Goal: Information Seeking & Learning: Learn about a topic

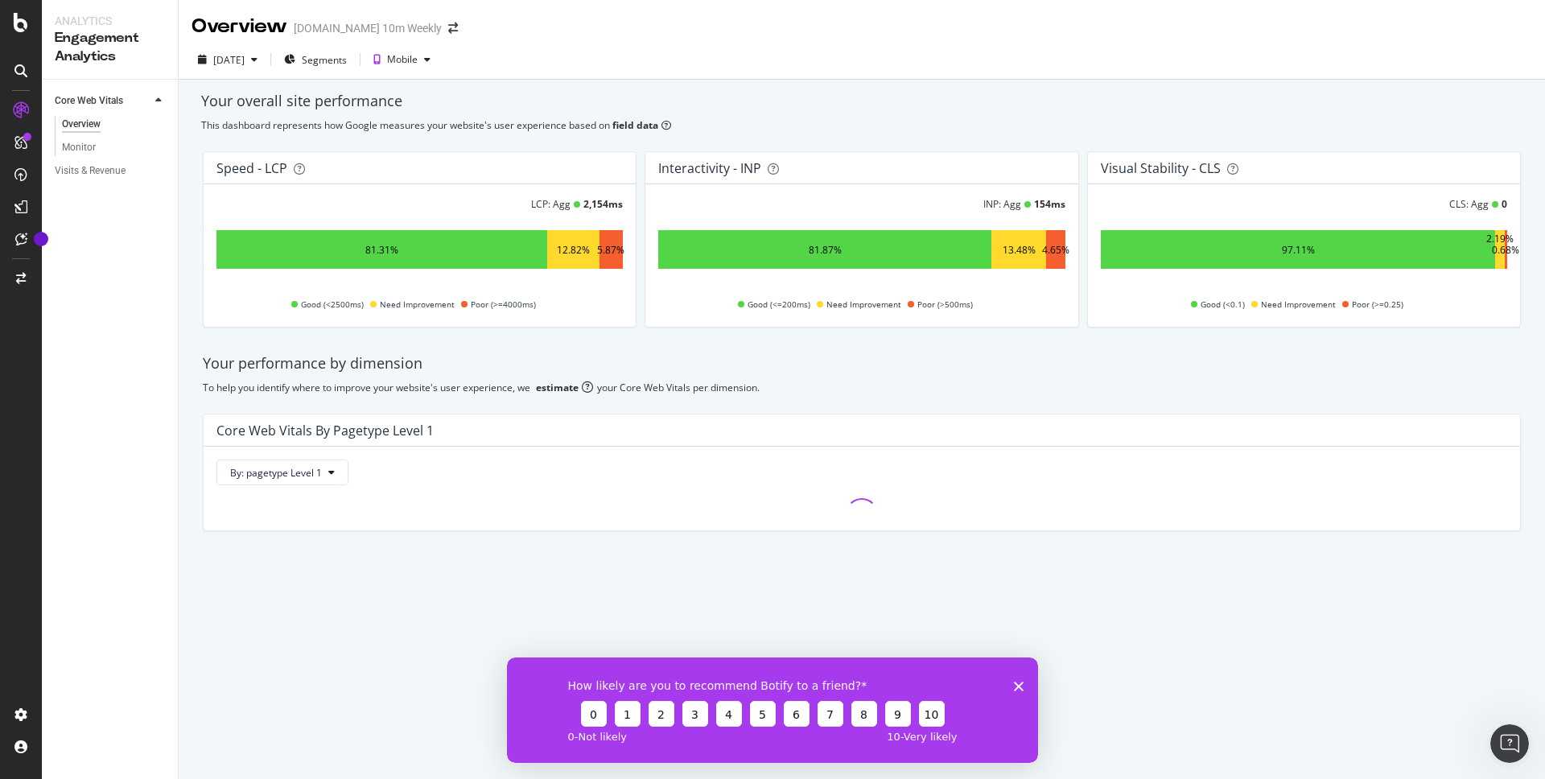
click at [1023, 687] on icon "Close survey" at bounding box center [1019, 686] width 10 height 10
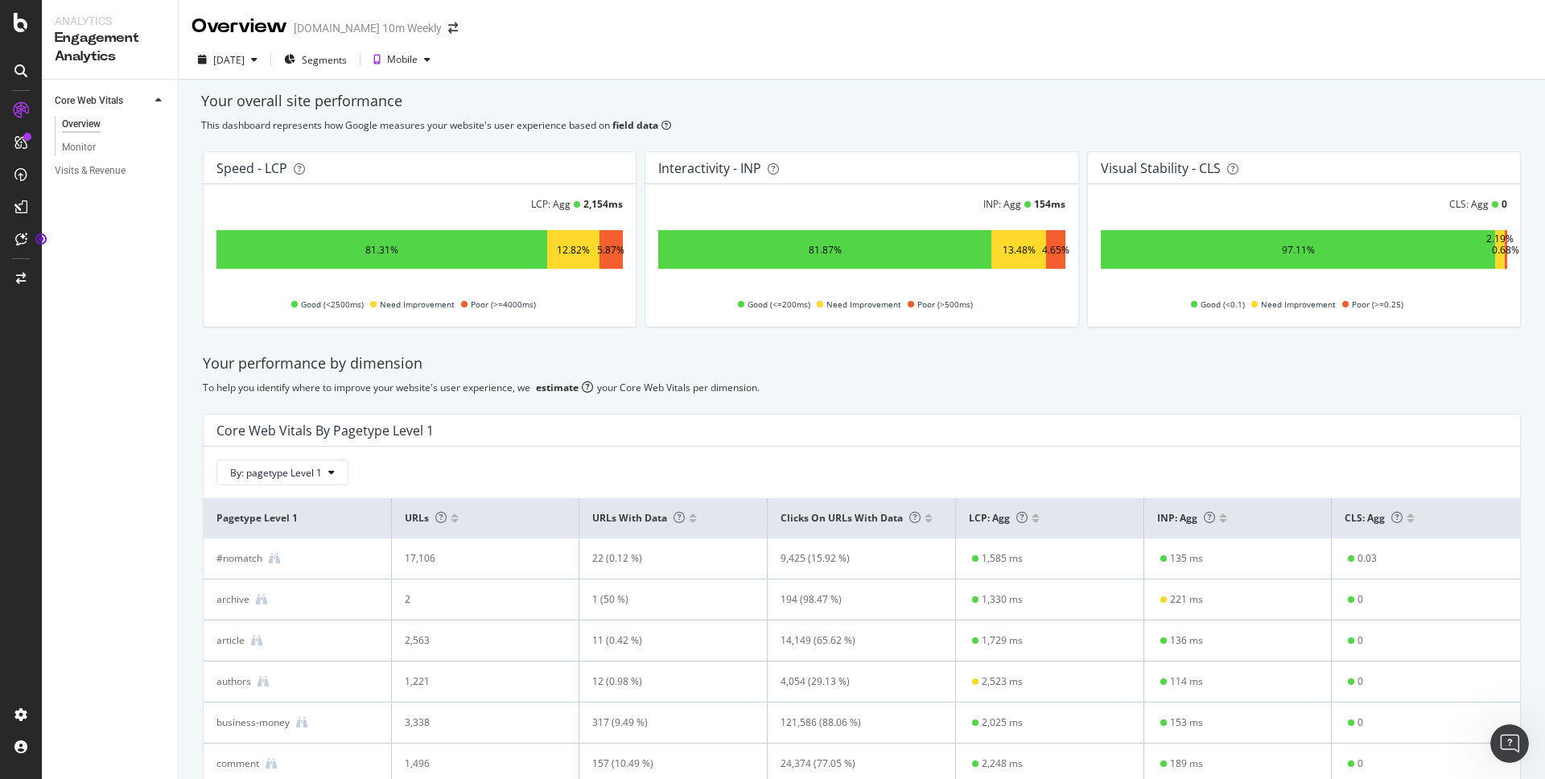
click at [332, 470] on icon at bounding box center [331, 473] width 6 height 10
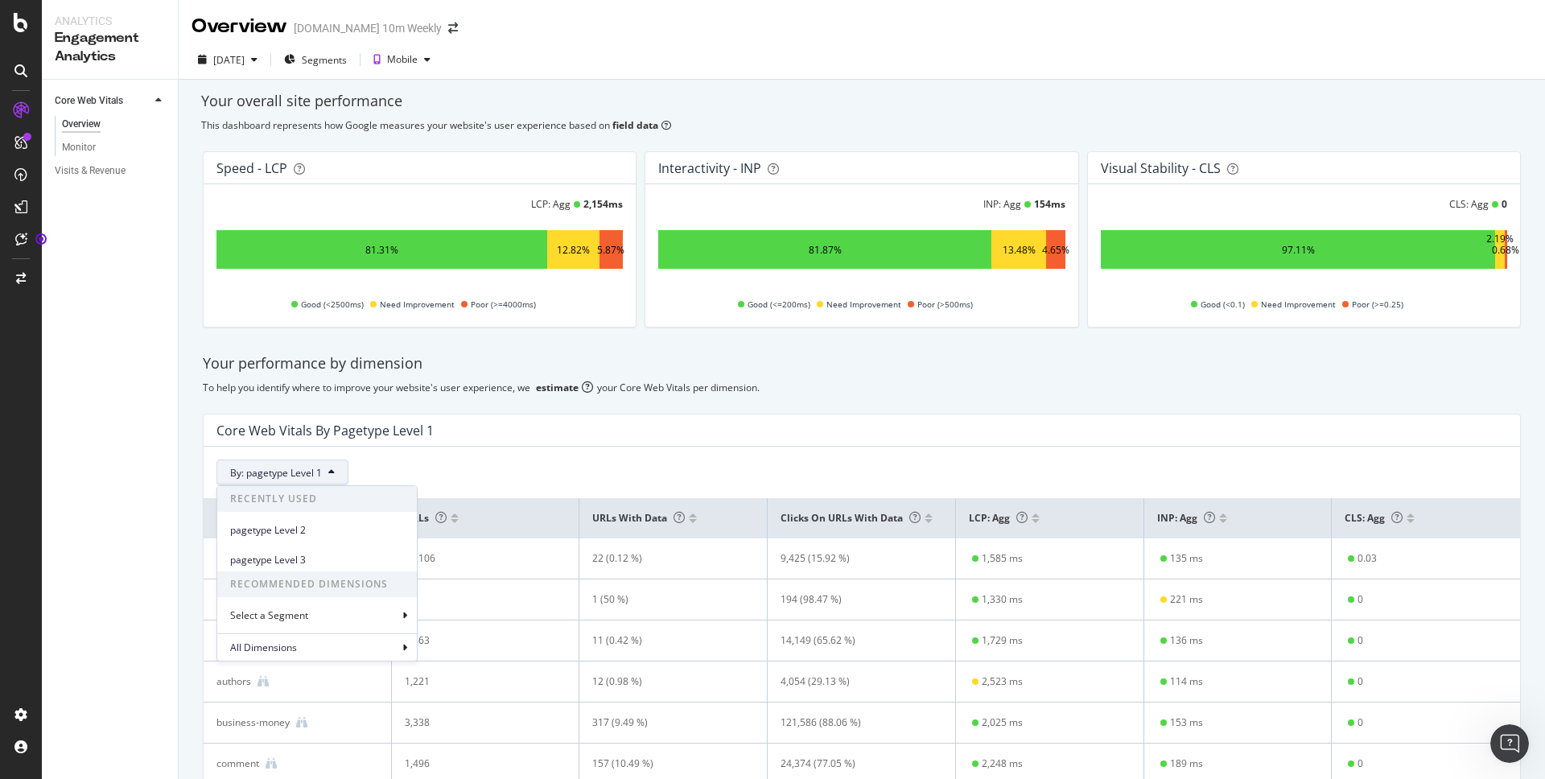
click at [332, 470] on icon at bounding box center [331, 473] width 6 height 10
click at [405, 613] on icon at bounding box center [404, 616] width 5 height 10
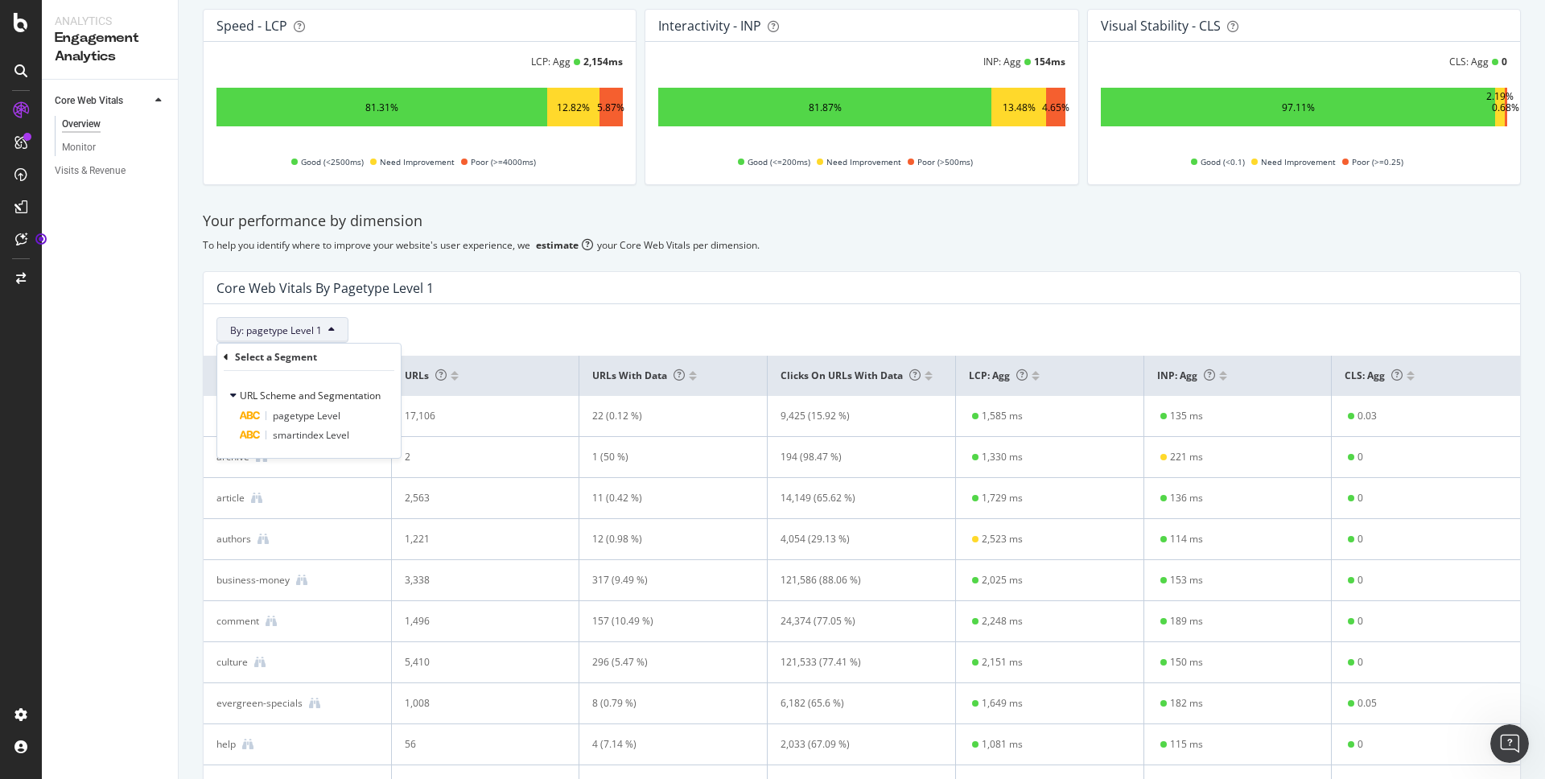
scroll to position [151, 0]
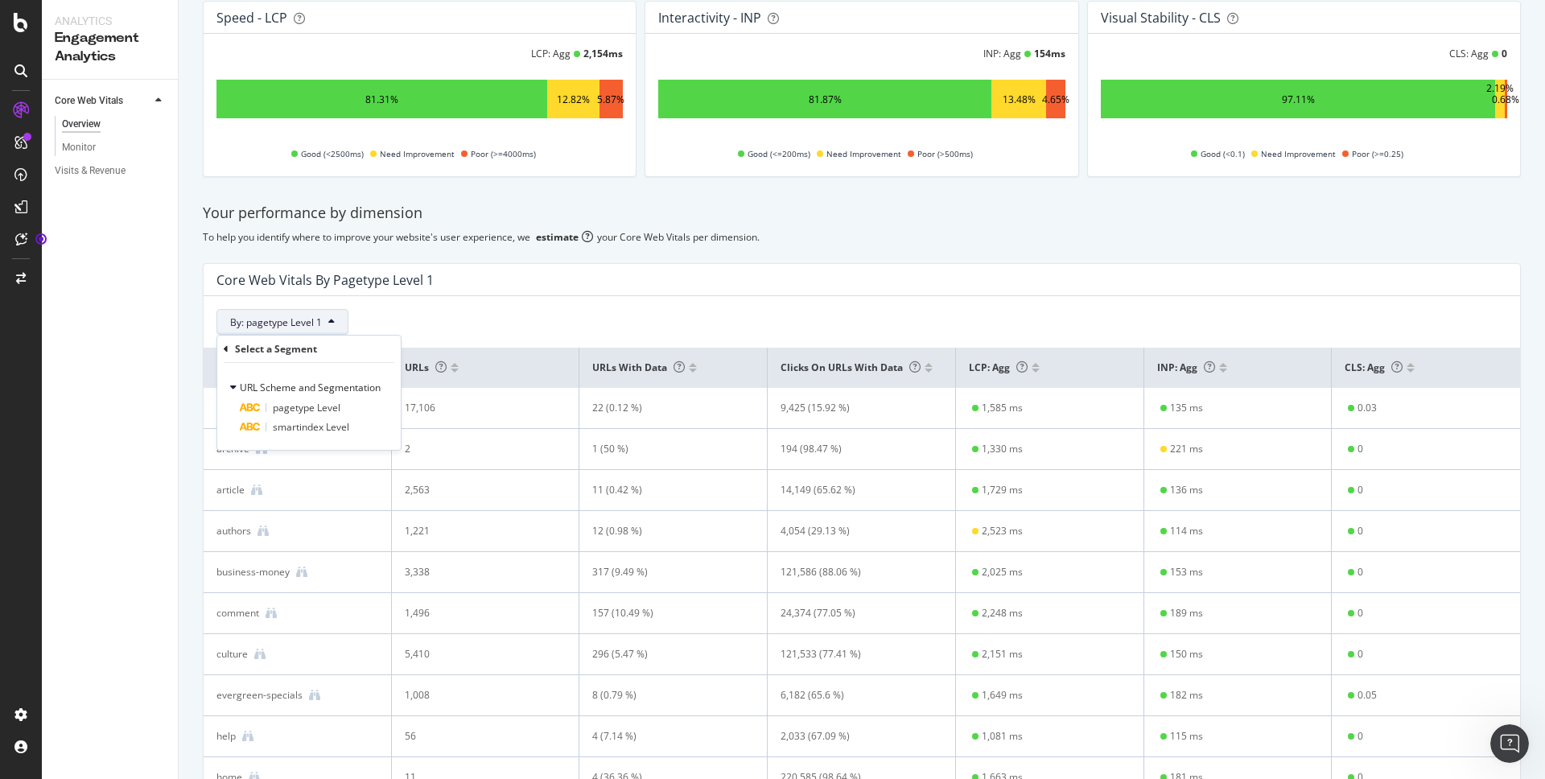
click at [379, 303] on div "By: pagetype Level 1 Select a Segment URL Scheme and Segmentation pagetype Leve…" at bounding box center [862, 315] width 1317 height 39
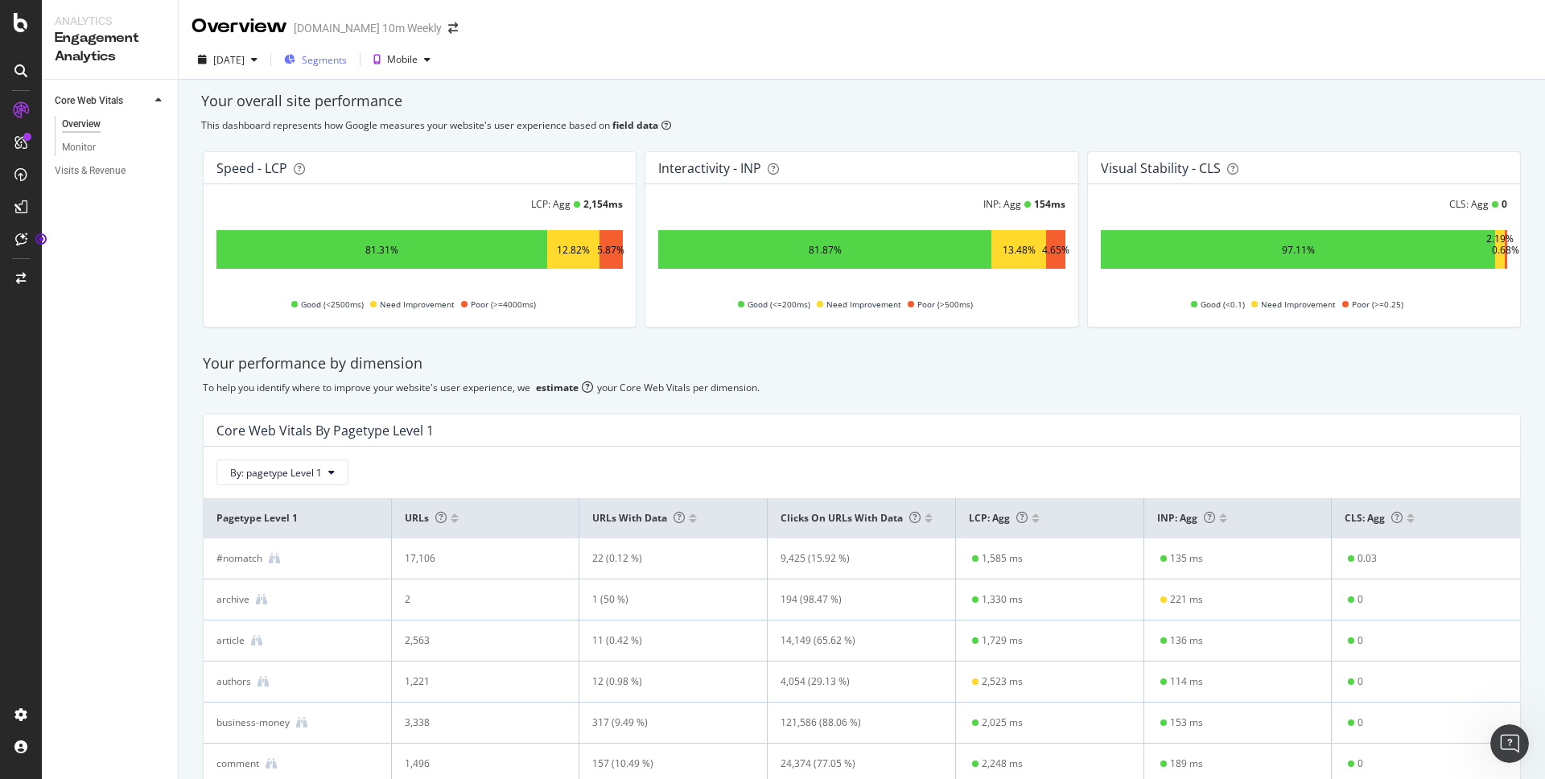
click at [347, 63] on span "Segments" at bounding box center [324, 60] width 45 height 14
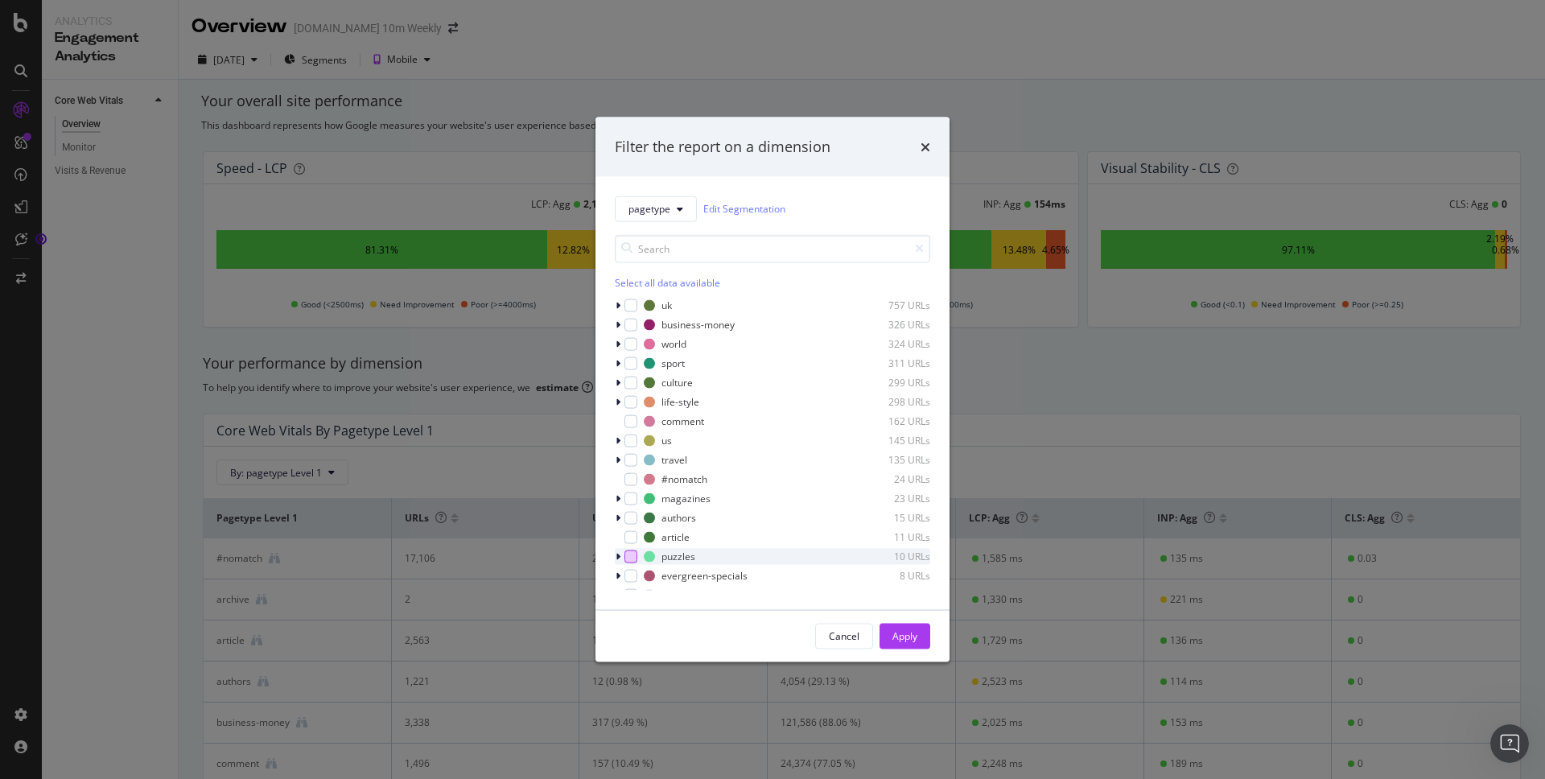
click at [633, 559] on div "modal" at bounding box center [631, 556] width 13 height 13
click at [617, 559] on icon "modal" at bounding box center [618, 556] width 5 height 10
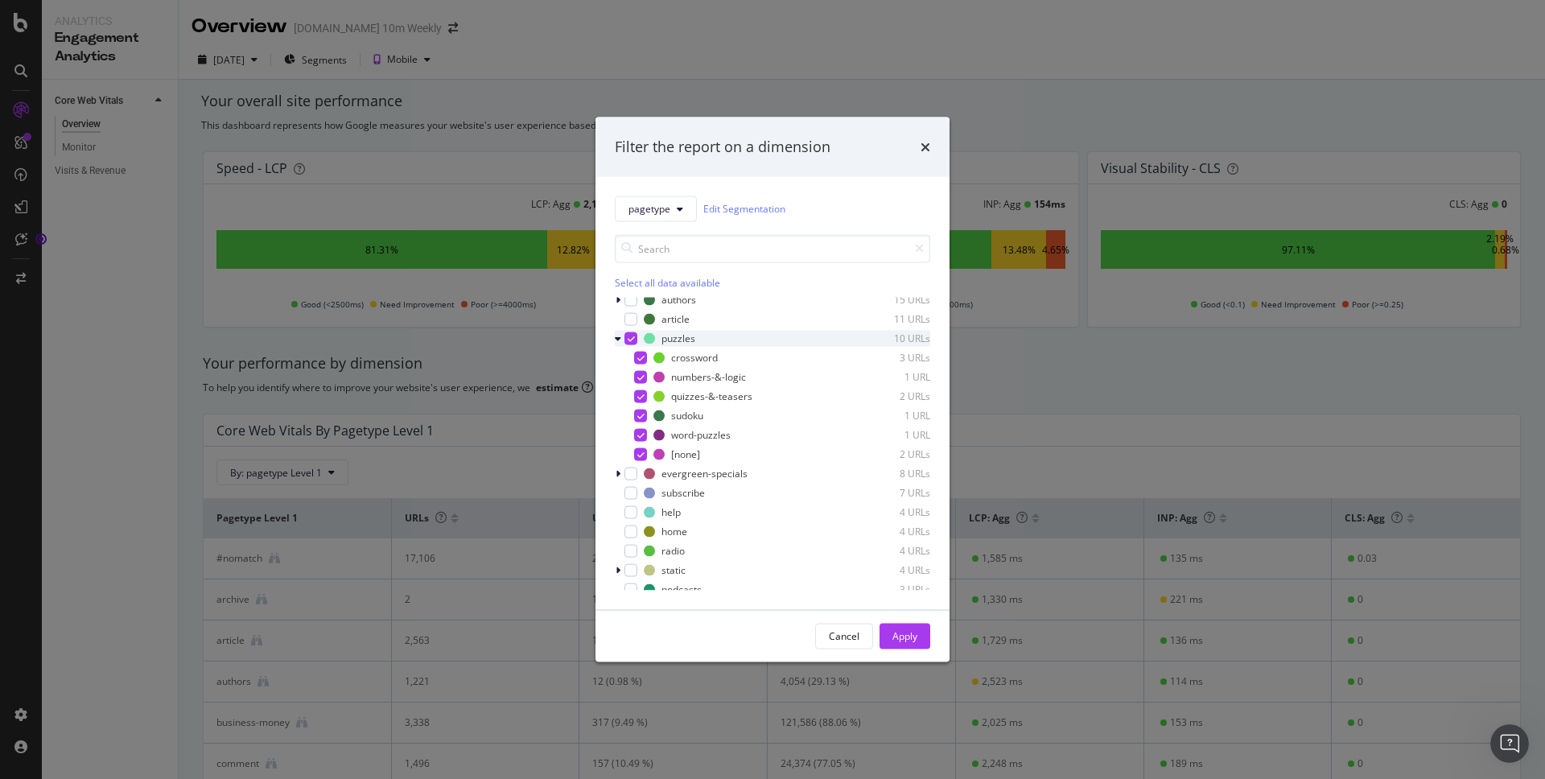
scroll to position [221, 0]
click at [923, 639] on button "Apply" at bounding box center [905, 636] width 51 height 26
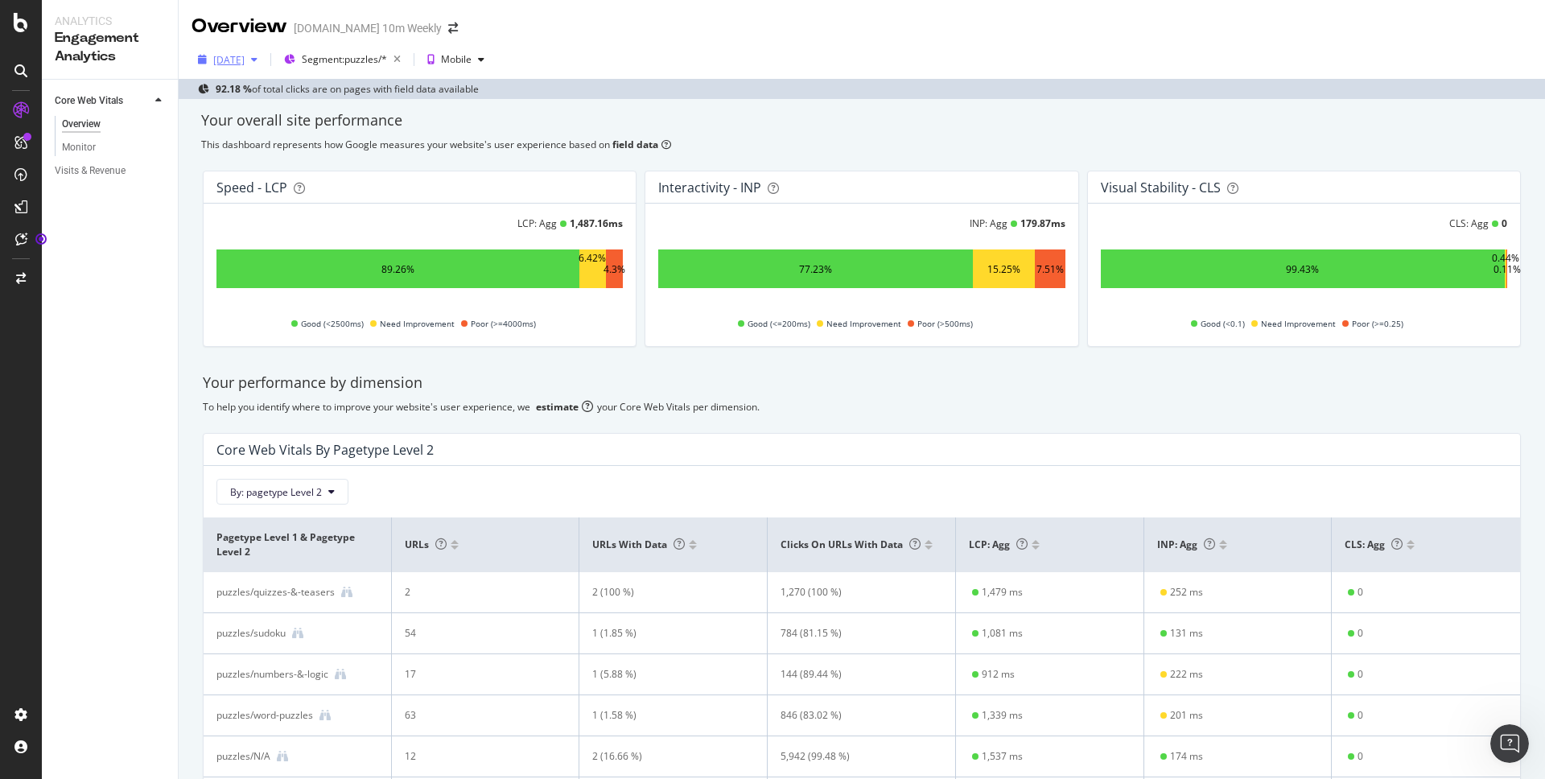
click at [258, 60] on icon "button" at bounding box center [254, 60] width 6 height 10
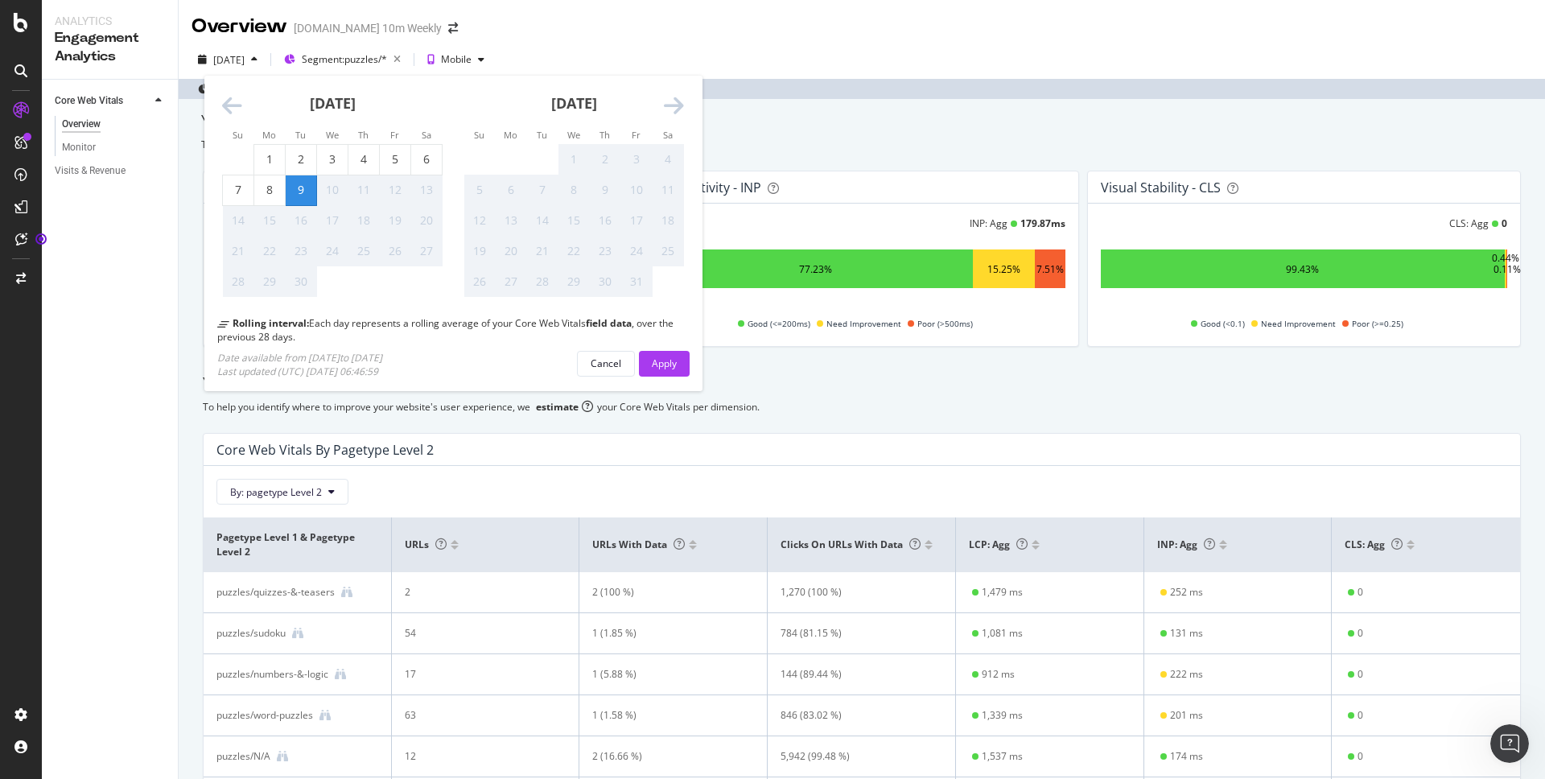
click at [740, 54] on div "[DATE] Su Mo Tu We Th Fr Sa Su Mo Tu We Th Fr Sa [DATE] 1 2 3 4 5 6 7 8 9 10 11…" at bounding box center [862, 63] width 1367 height 32
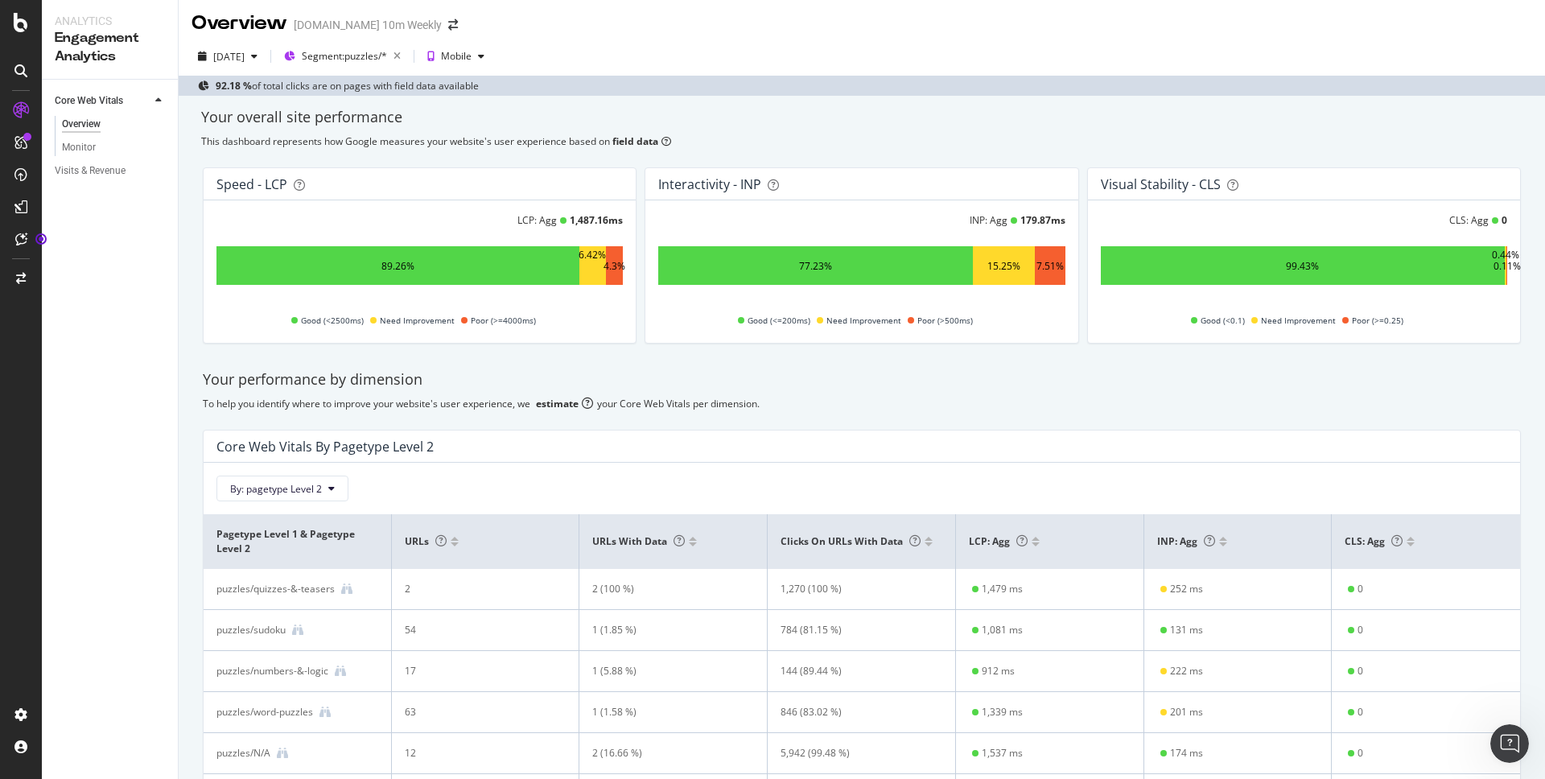
scroll to position [109, 0]
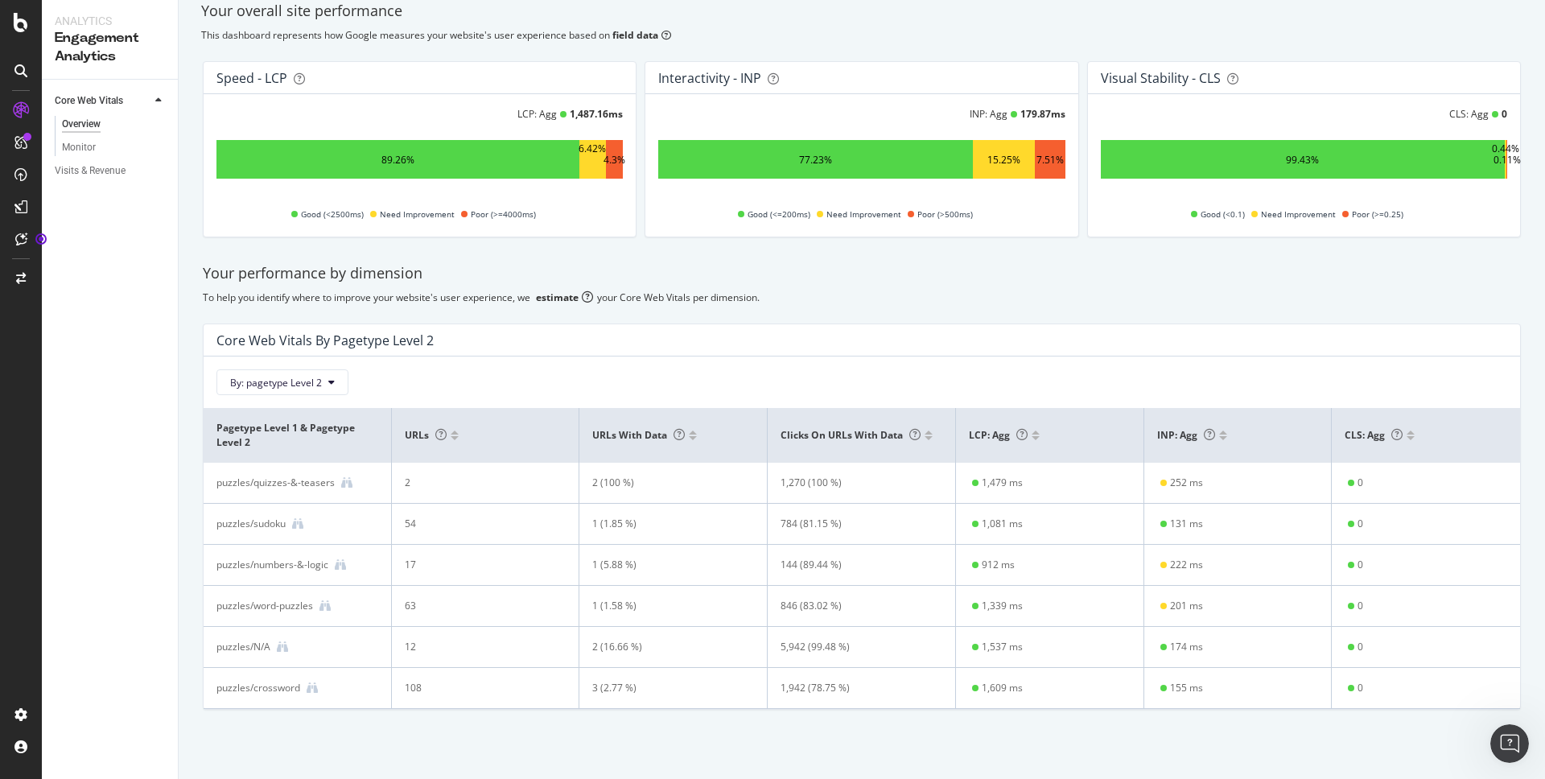
click at [998, 723] on div "Your overall site performance This dashboard represents how Google measures you…" at bounding box center [862, 385] width 1367 height 790
drag, startPoint x: 786, startPoint y: 431, endPoint x: 901, endPoint y: 435, distance: 116.0
click at [901, 435] on th "Clicks on URLs with data" at bounding box center [862, 435] width 188 height 55
drag, startPoint x: 783, startPoint y: 483, endPoint x: 807, endPoint y: 485, distance: 24.2
click at [807, 485] on div "1,270 (100 %)" at bounding box center [854, 483] width 146 height 14
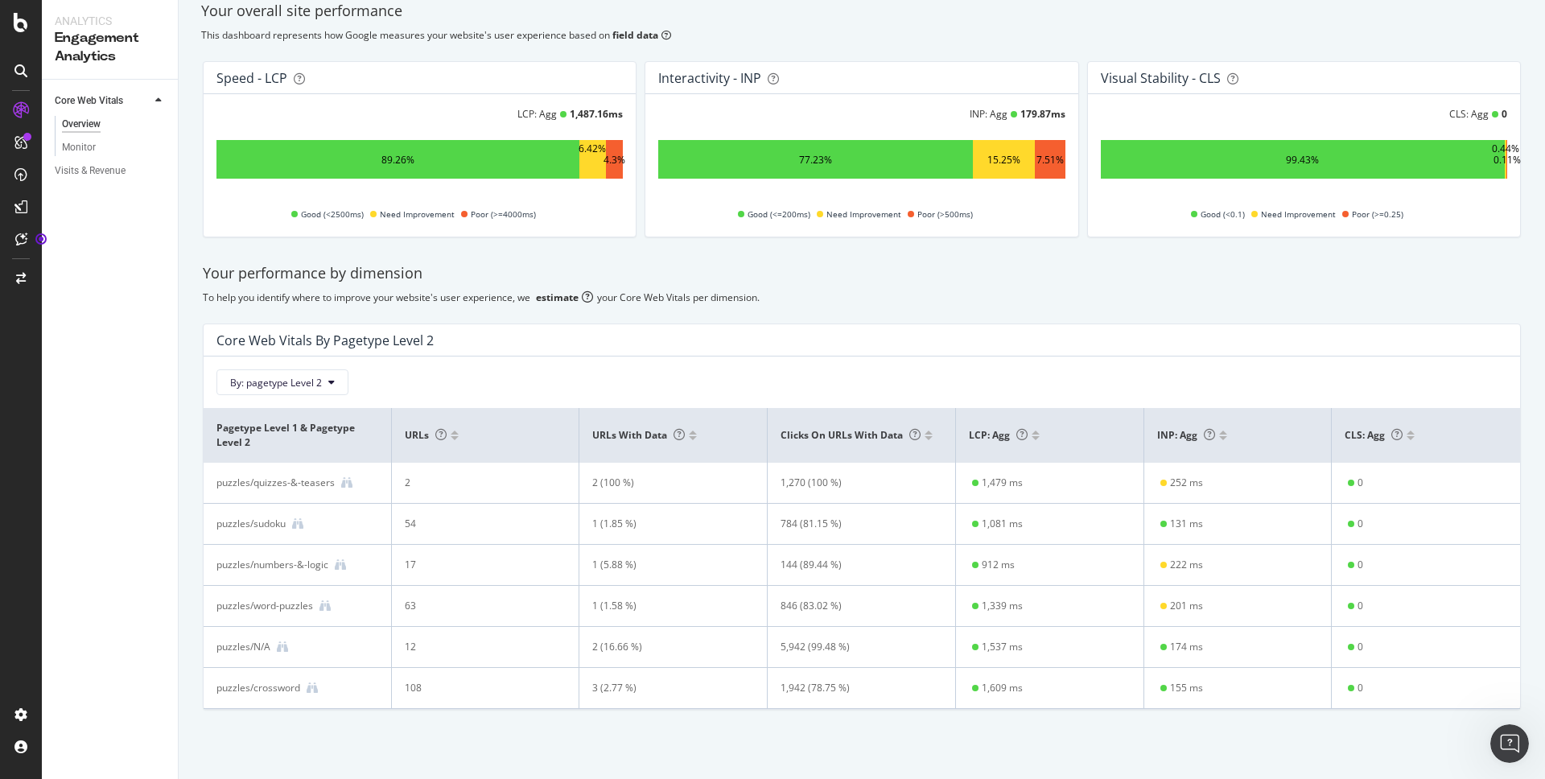
click at [788, 605] on div "846 (83.02 %)" at bounding box center [854, 606] width 146 height 14
click at [784, 519] on div "784 (81.15 %)" at bounding box center [854, 524] width 146 height 14
click at [260, 646] on div "puzzles/N/A" at bounding box center [244, 647] width 54 height 14
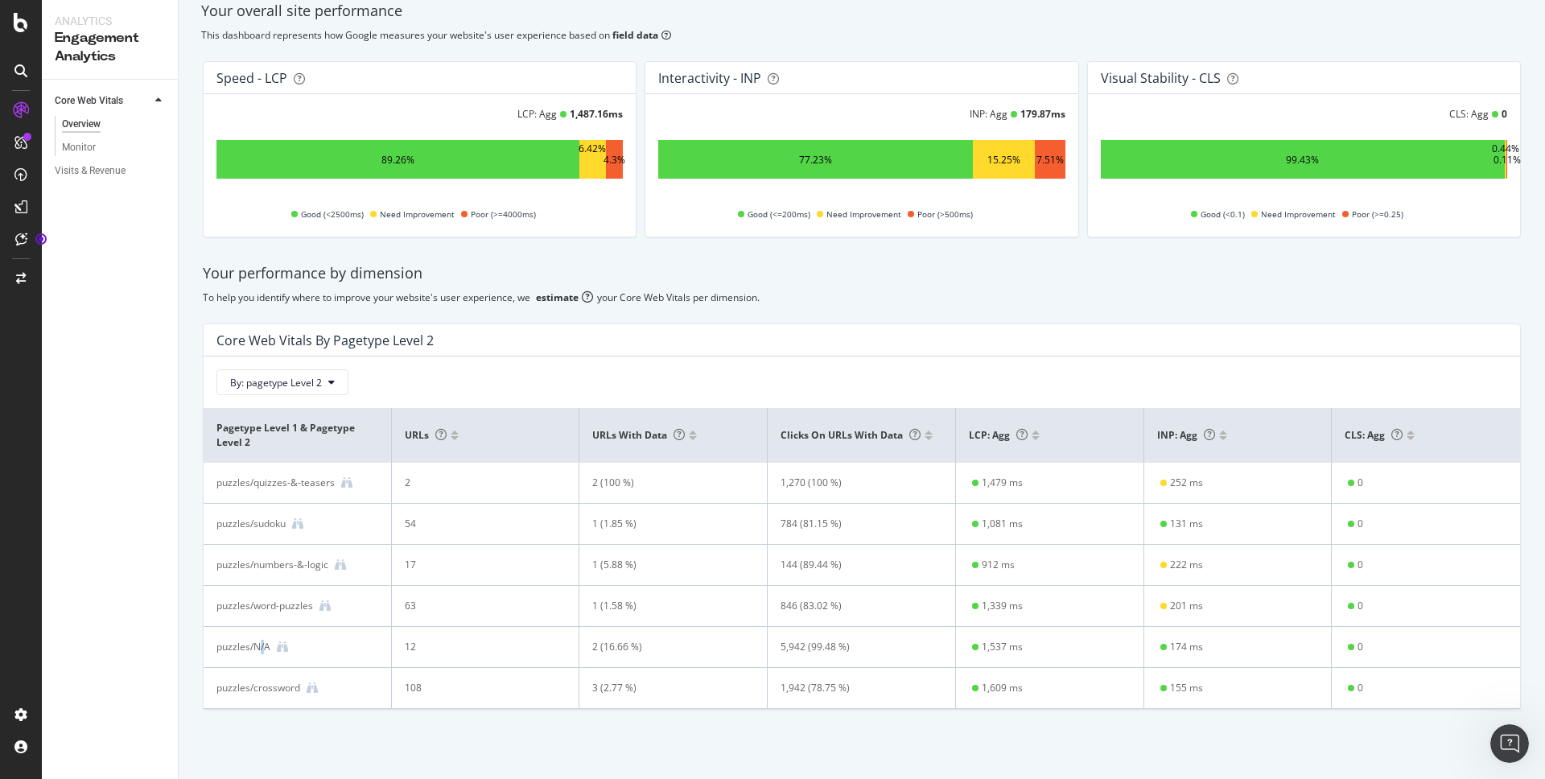
click at [260, 646] on div "puzzles/N/A" at bounding box center [244, 647] width 54 height 14
click at [287, 651] on icon at bounding box center [282, 646] width 11 height 11
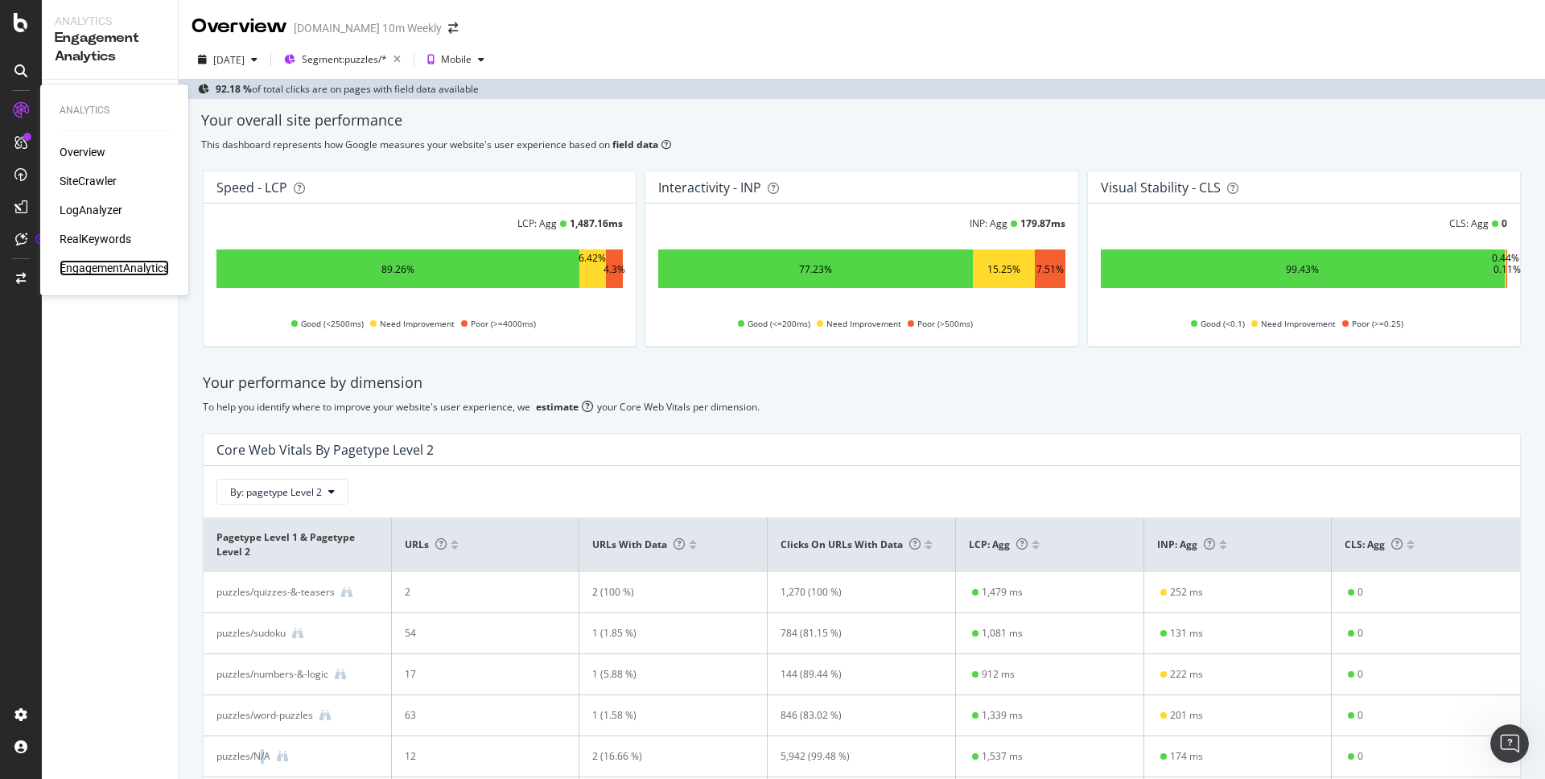
click at [85, 272] on div "EngagementAnalytics" at bounding box center [114, 268] width 109 height 16
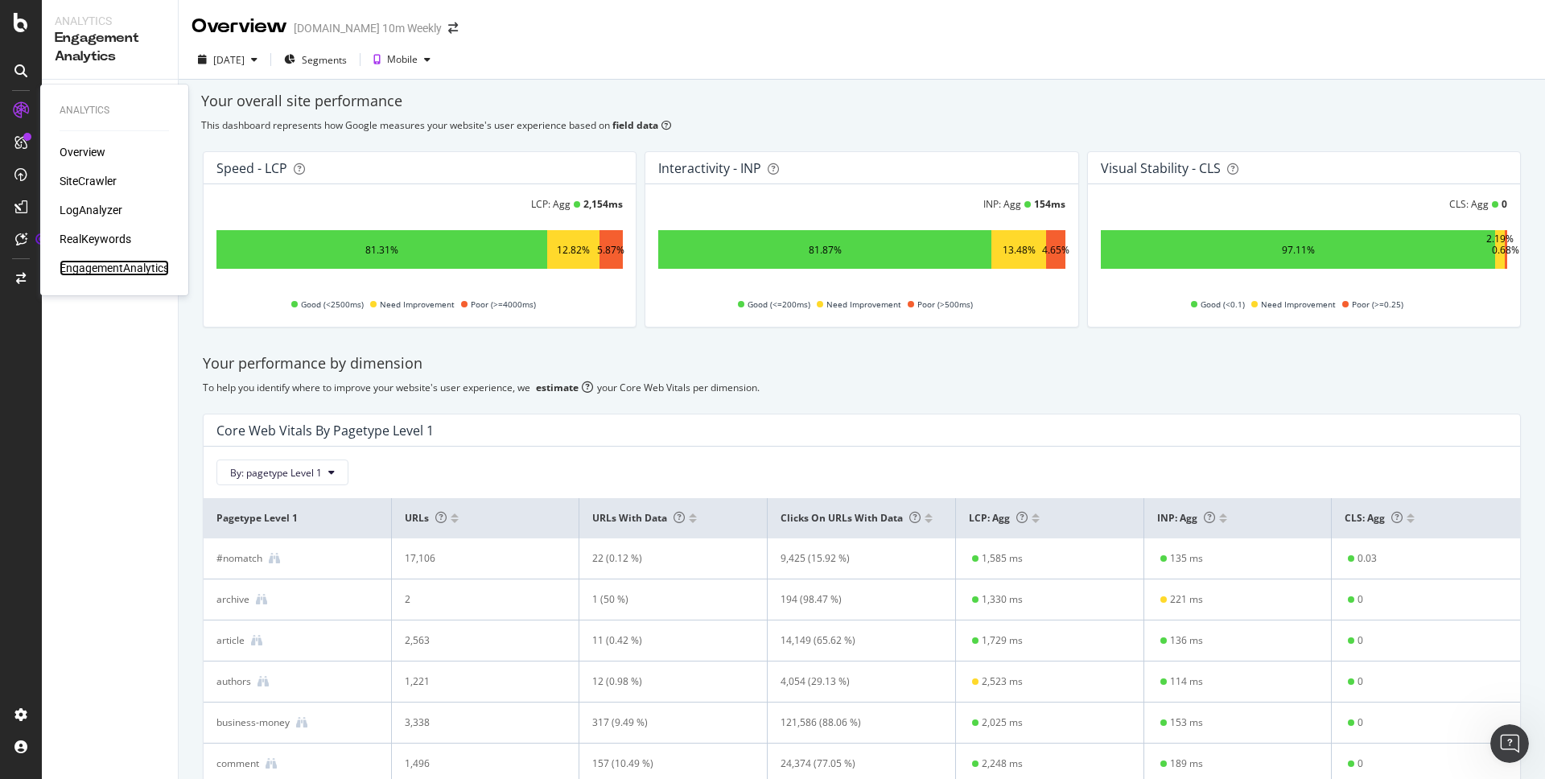
click at [145, 271] on div "EngagementAnalytics" at bounding box center [114, 268] width 109 height 16
click at [130, 372] on div "Core Web Vitals Overview Monitor Visits & Revenue" at bounding box center [110, 429] width 136 height 699
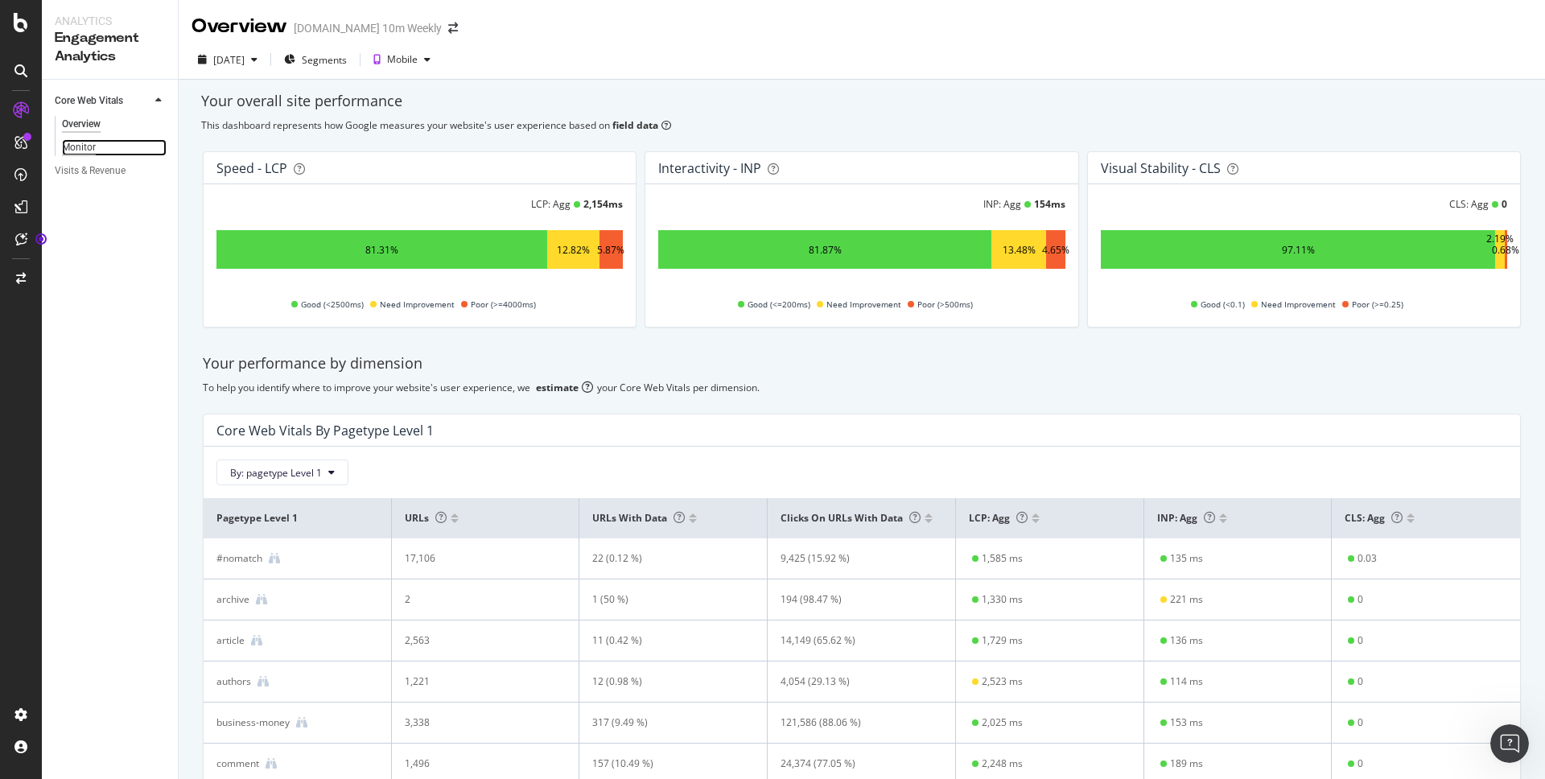
click at [88, 150] on div "Monitor" at bounding box center [79, 147] width 34 height 17
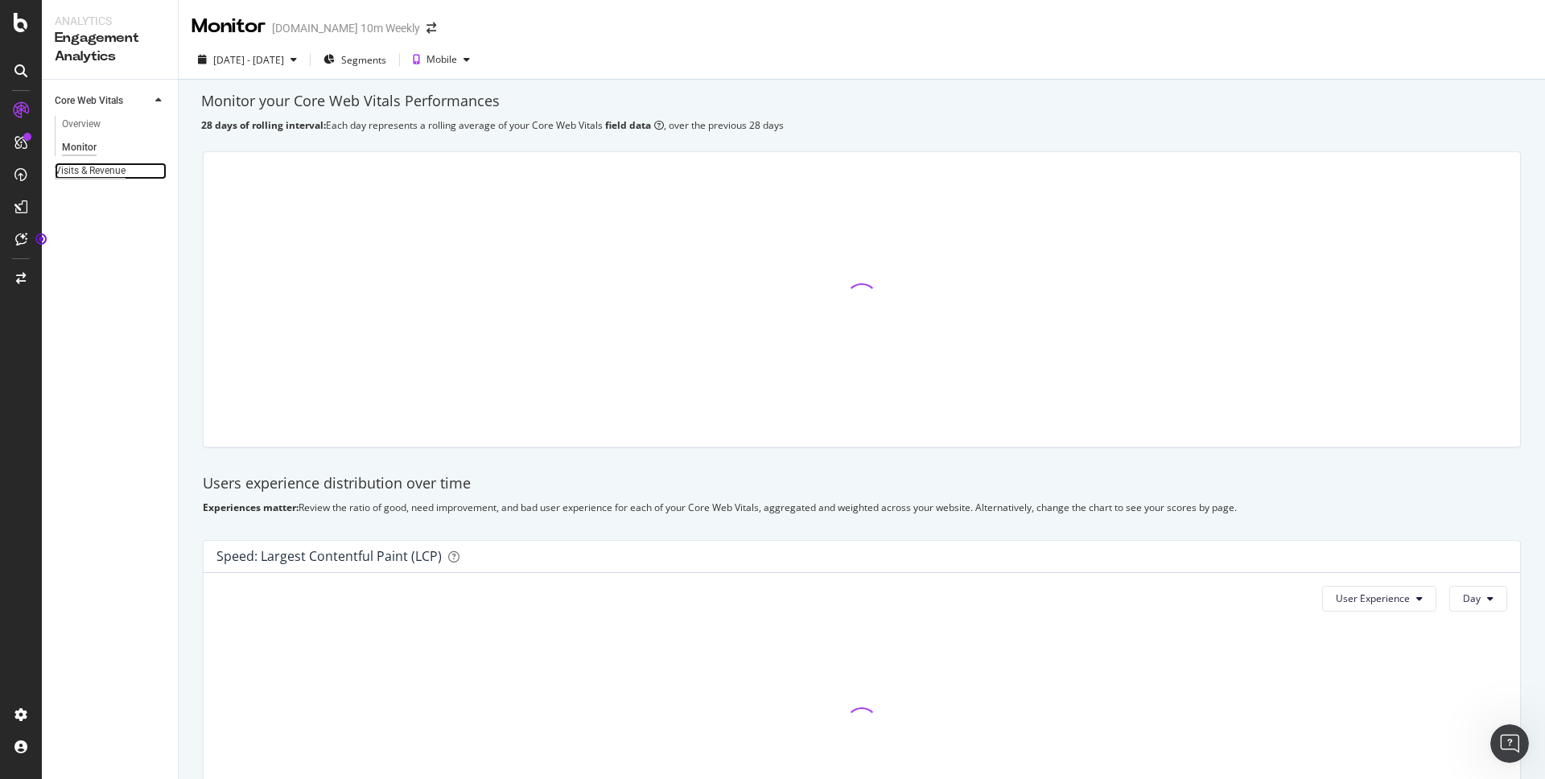
click at [110, 173] on div "Visits & Revenue" at bounding box center [90, 171] width 71 height 17
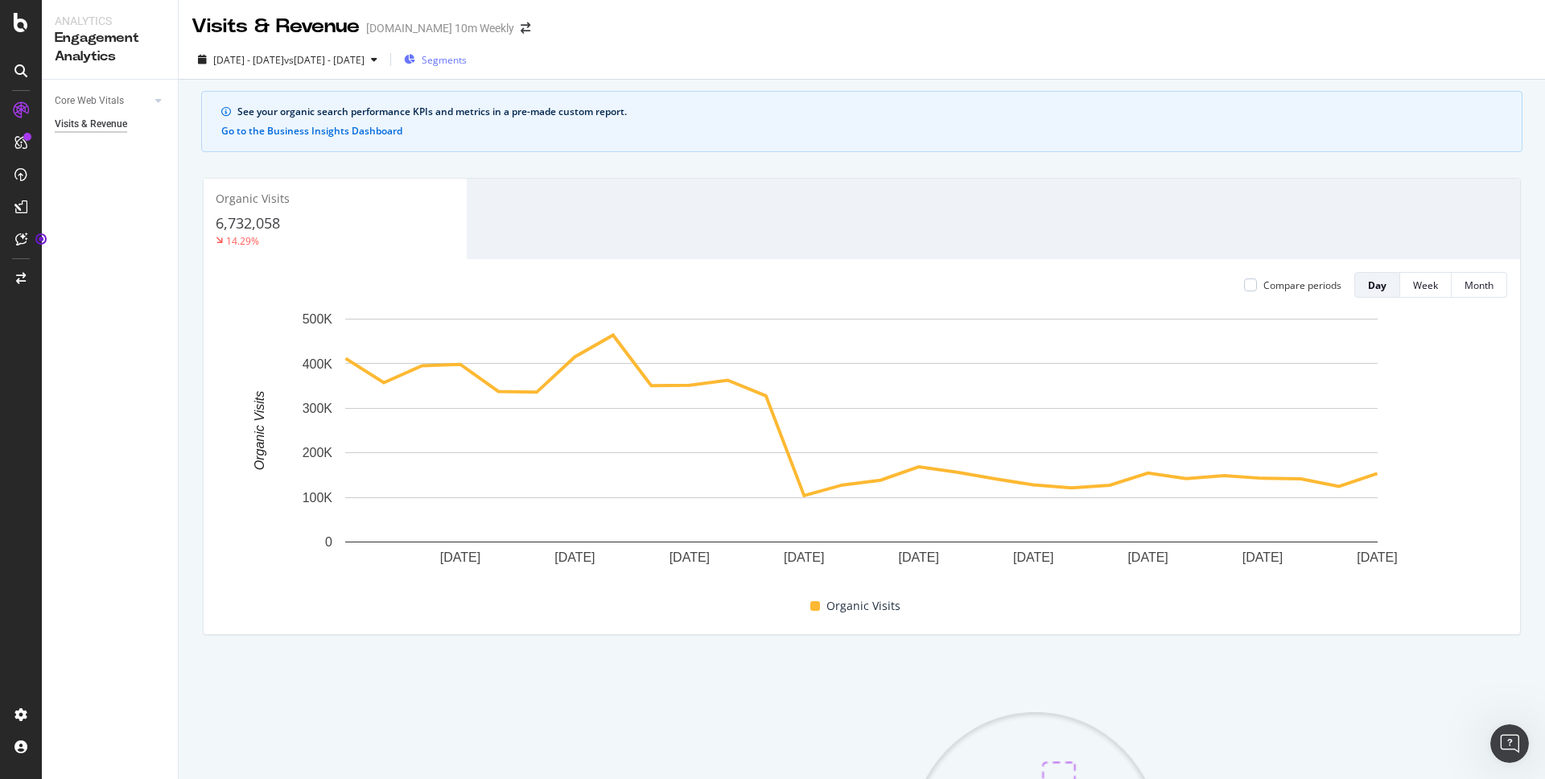
click at [467, 53] on span "Segments" at bounding box center [444, 60] width 45 height 14
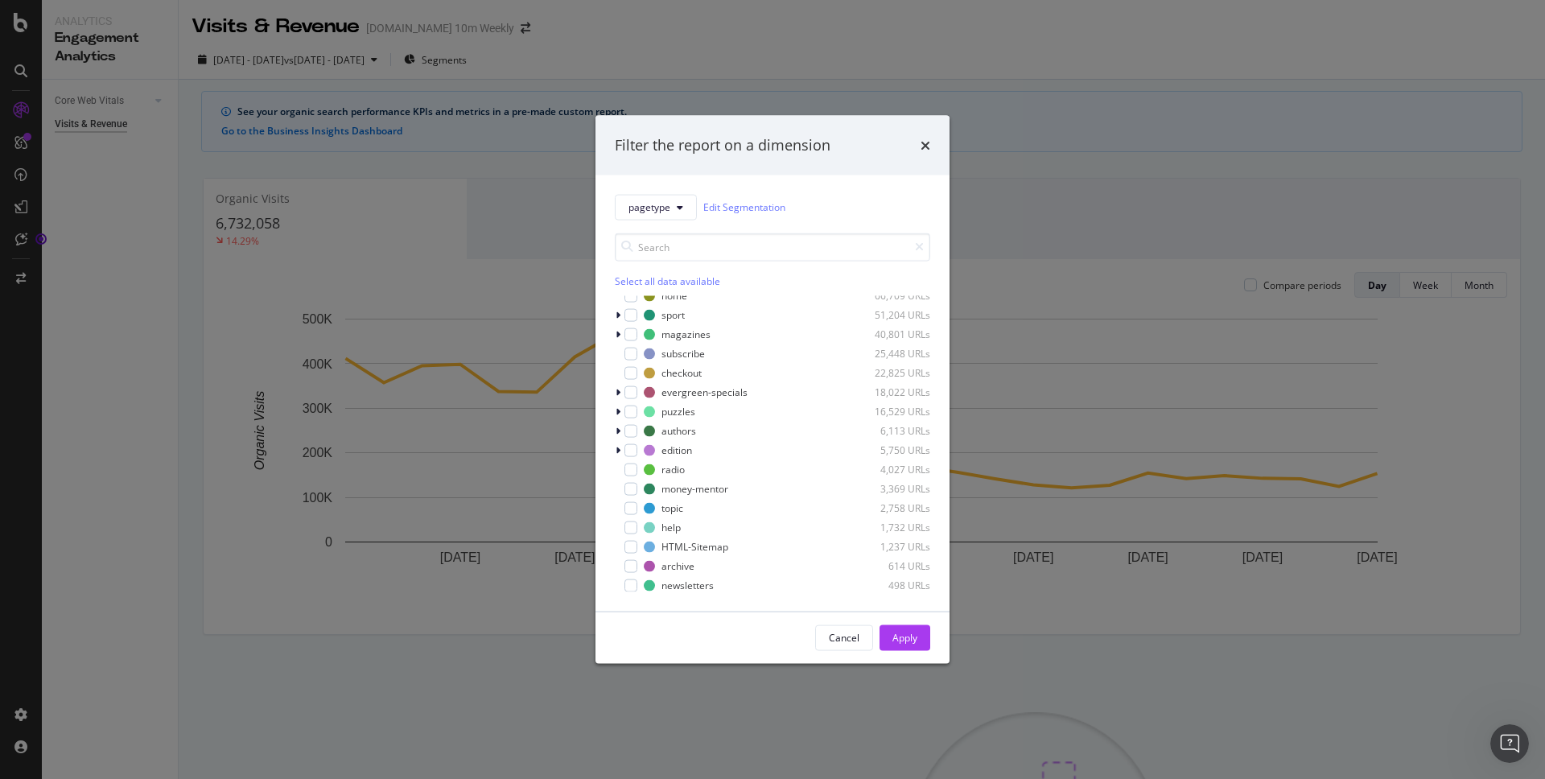
scroll to position [245, 0]
click at [631, 410] on div "modal" at bounding box center [631, 408] width 13 height 13
click at [911, 637] on div "Apply" at bounding box center [905, 638] width 25 height 14
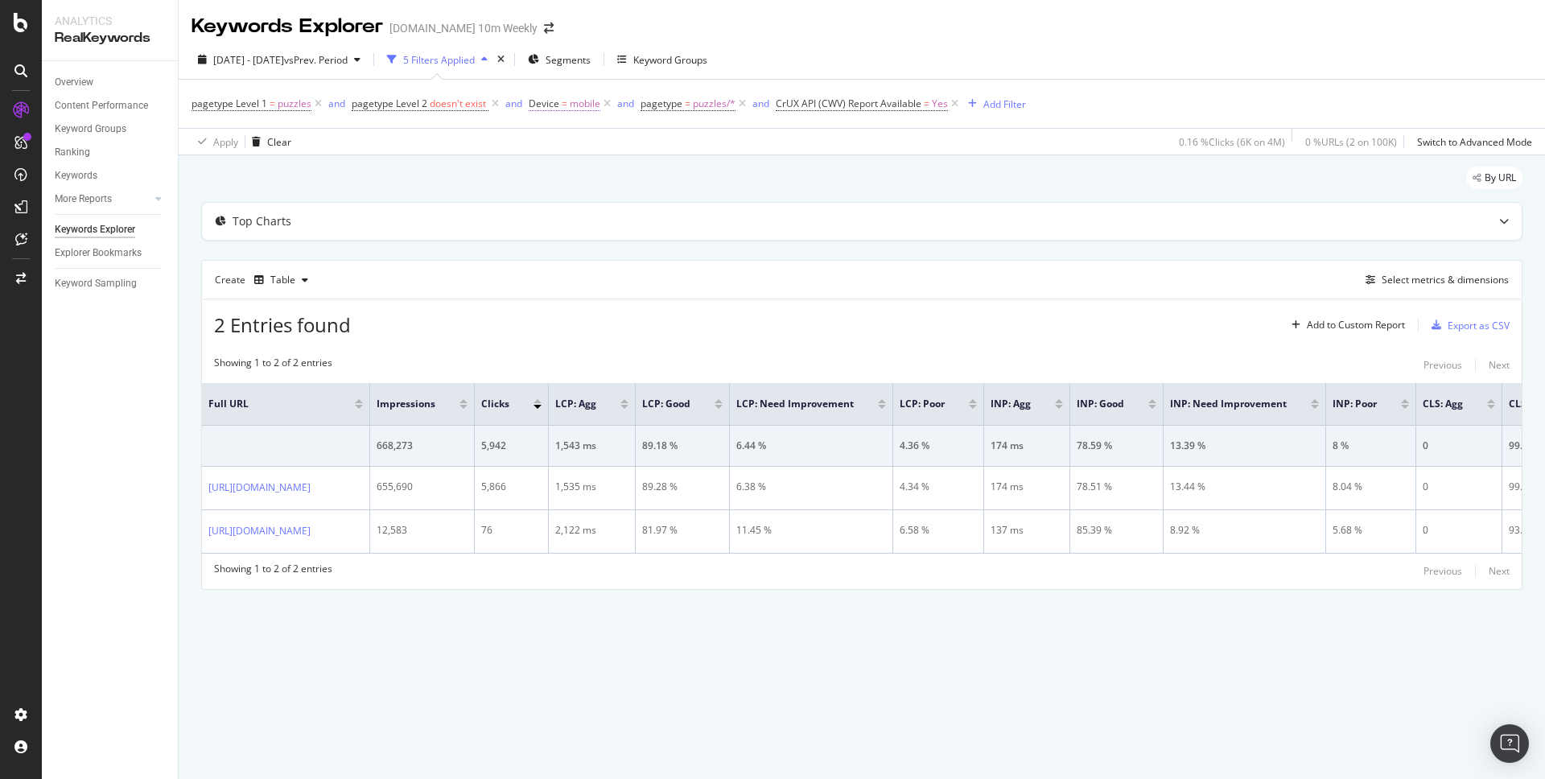
click at [575, 106] on span "mobile" at bounding box center [585, 104] width 31 height 23
click at [644, 169] on input "mobile" at bounding box center [619, 171] width 152 height 26
click at [625, 215] on span "desktop" at bounding box center [603, 209] width 113 height 14
type input "desktop"
click at [699, 208] on div "Apply" at bounding box center [707, 205] width 25 height 14
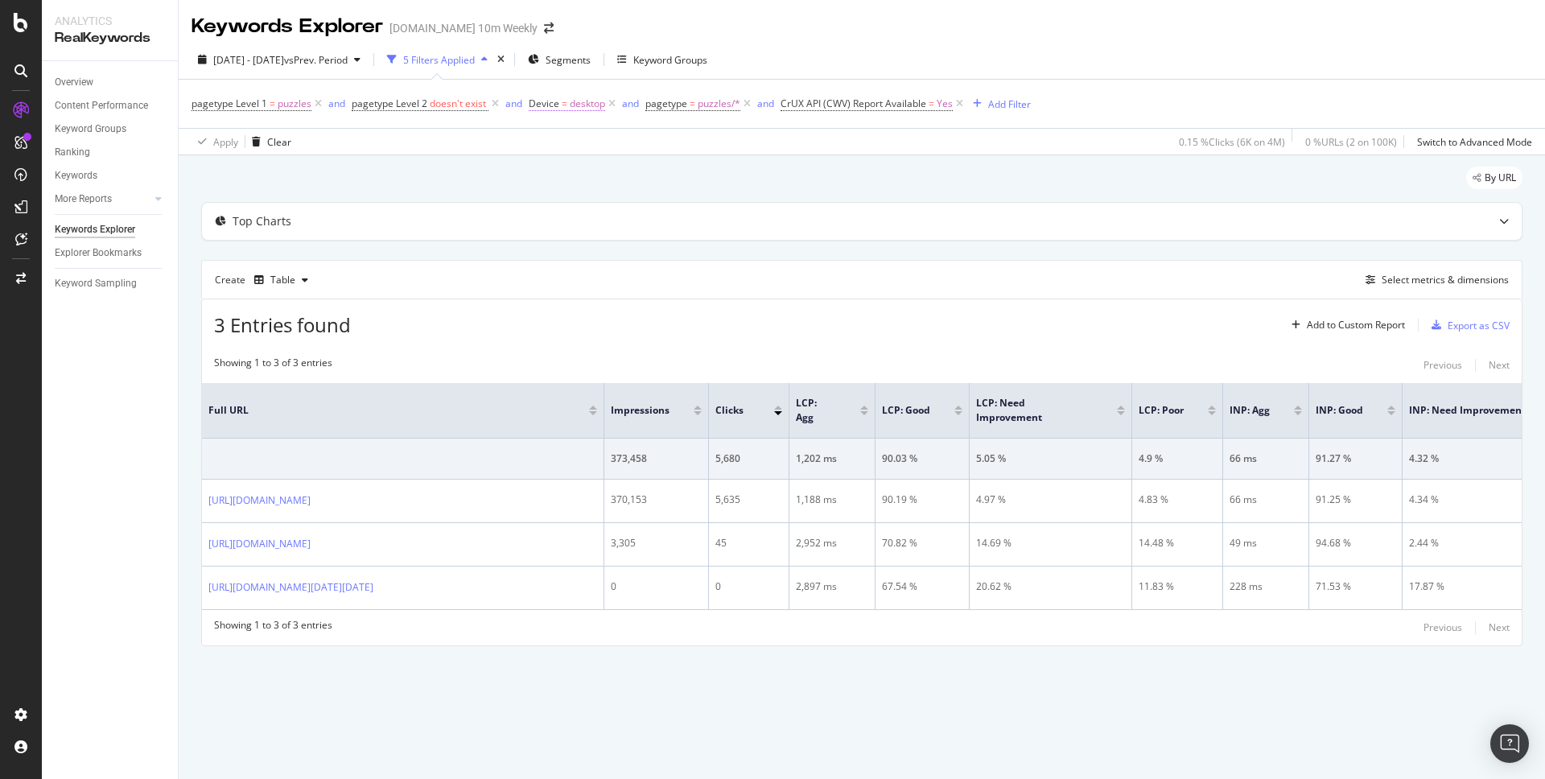
click at [611, 105] on icon at bounding box center [612, 104] width 14 height 16
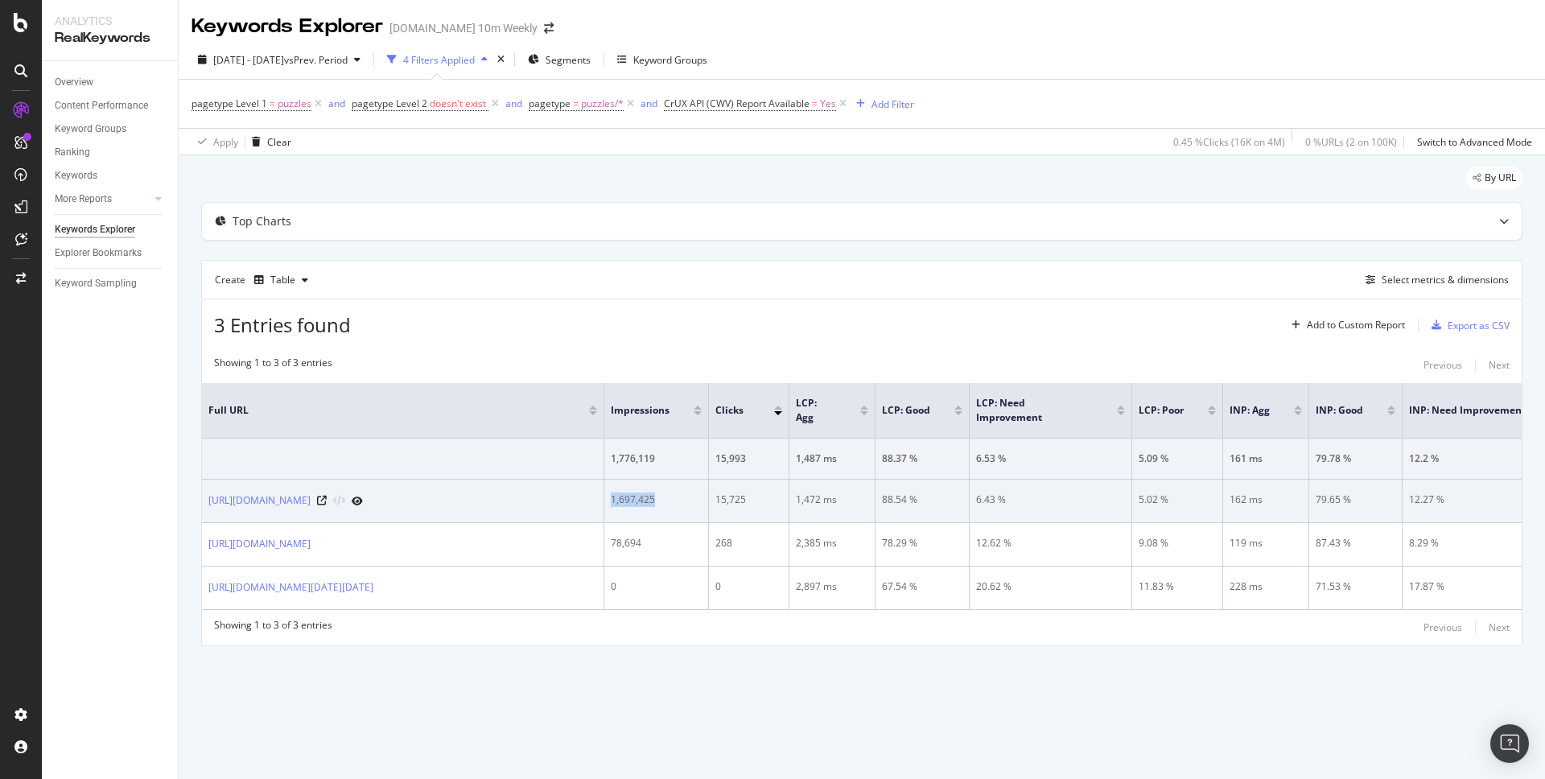
drag, startPoint x: 608, startPoint y: 505, endPoint x: 662, endPoint y: 506, distance: 53.9
click at [662, 506] on td "1,697,425" at bounding box center [656, 501] width 105 height 43
click at [674, 506] on td "1,697,425" at bounding box center [656, 501] width 105 height 43
drag, startPoint x: 758, startPoint y: 501, endPoint x: 694, endPoint y: 519, distance: 67.0
click at [702, 499] on tr "https://www.thetimes.com/puzzles 1,697,425 15,725 1,472 ms 88.54 % 6.43 % 5.02 …" at bounding box center [1144, 501] width 1884 height 43
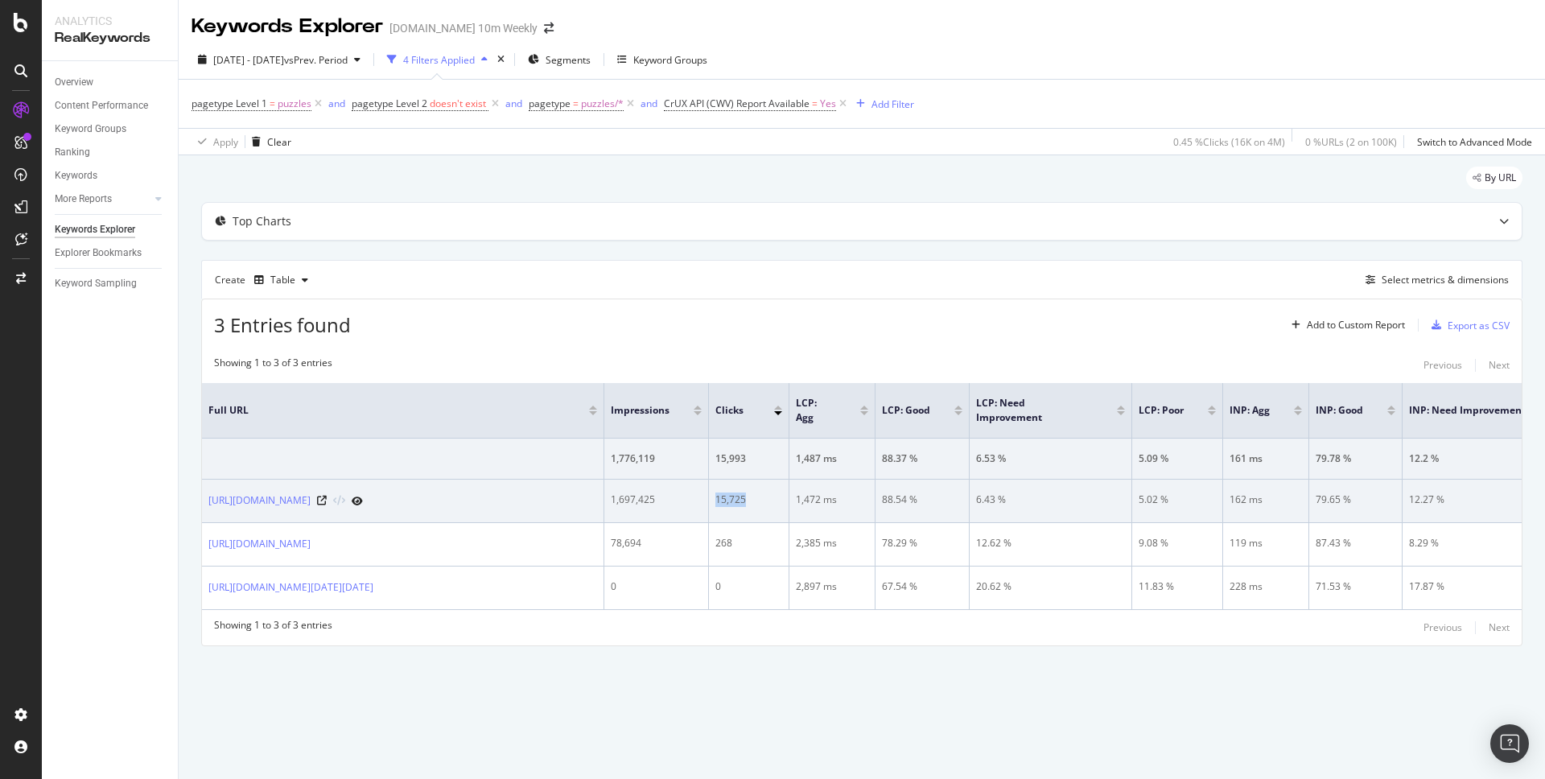
click at [739, 518] on td "15,725" at bounding box center [749, 501] width 80 height 43
drag, startPoint x: 613, startPoint y: 499, endPoint x: 757, endPoint y: 507, distance: 144.3
click at [756, 507] on tr "https://www.thetimes.com/puzzles 1,697,425 15,725 1,472 ms 88.54 % 6.43 % 5.02 …" at bounding box center [1144, 501] width 1884 height 43
click at [745, 513] on td "15,725" at bounding box center [749, 501] width 80 height 43
